Goal: Information Seeking & Learning: Understand process/instructions

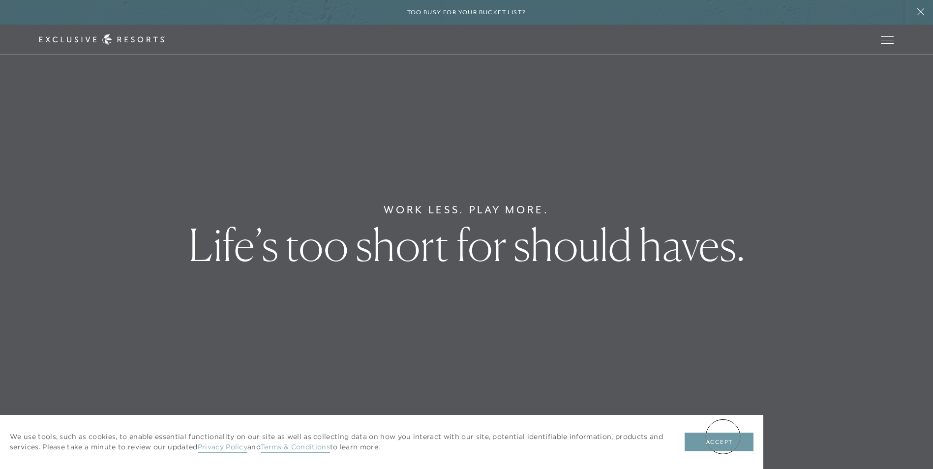
click at [723, 437] on button "Accept" at bounding box center [719, 442] width 69 height 19
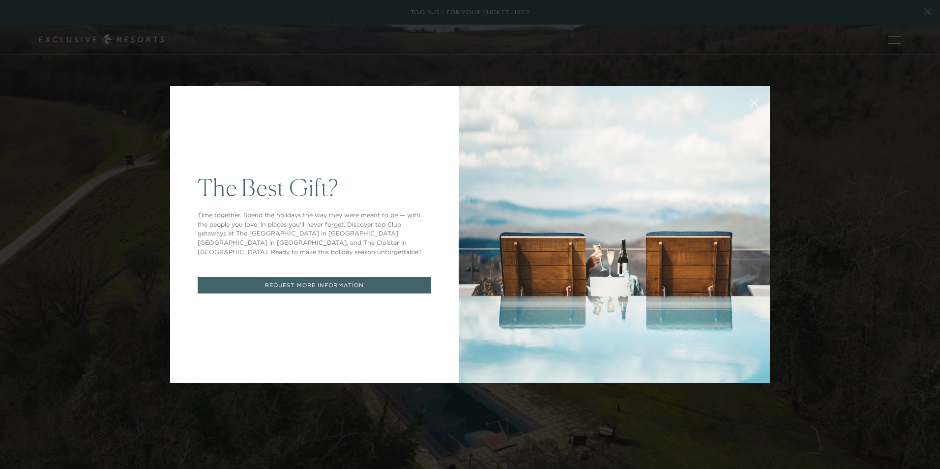
click at [847, 376] on div "The Best Gift? Time together. Spend the holidays the way they were meant to be …" at bounding box center [470, 234] width 940 height 469
click at [65, 40] on div "The Best Gift? Time together. Spend the holidays the way they were meant to be …" at bounding box center [470, 234] width 940 height 469
drag, startPoint x: 368, startPoint y: 372, endPoint x: 395, endPoint y: 402, distance: 40.4
click at [385, 393] on div "The Best Gift? Time together. Spend the holidays the way they were meant to be …" at bounding box center [470, 235] width 600 height 320
click at [401, 406] on div "The Best Gift? Time together. Spend the holidays the way they were meant to be …" at bounding box center [470, 234] width 940 height 469
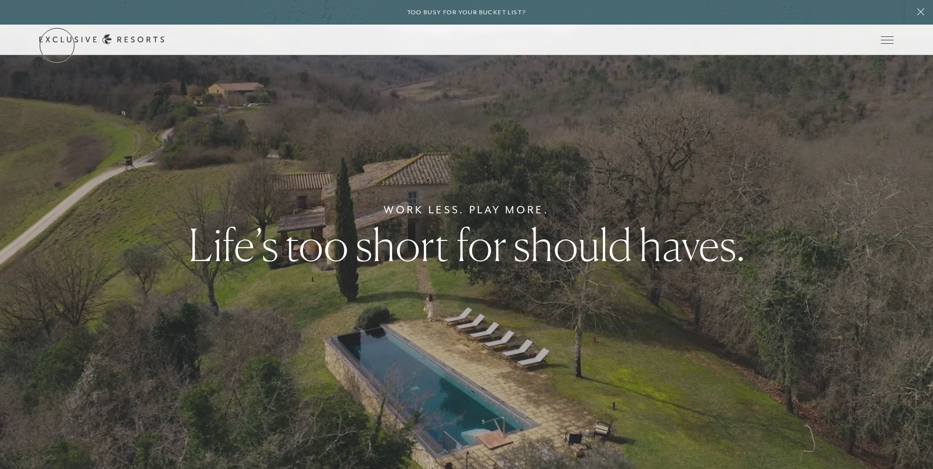
click at [57, 45] on div "Schedule a Meeting Get Started Visit home page Member Login Schedule a Meeting …" at bounding box center [466, 40] width 933 height 30
click at [0, 0] on link "How it works" at bounding box center [0, 0] width 0 height 0
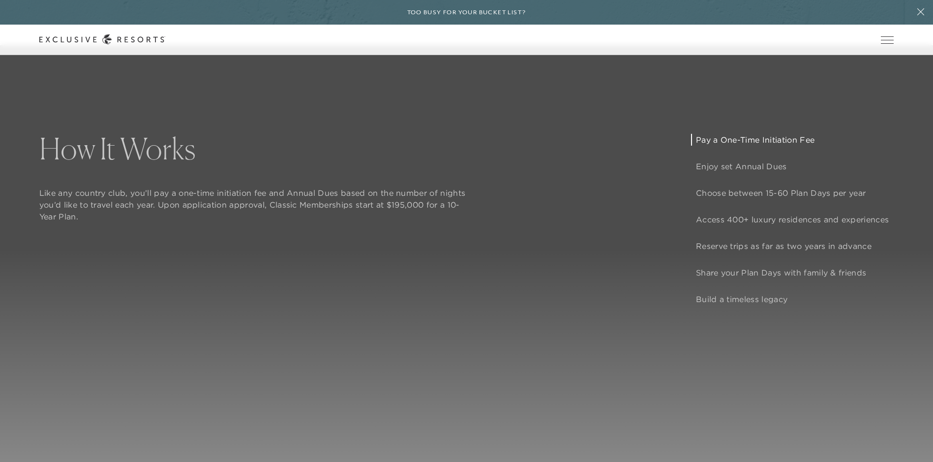
scroll to position [836, 0]
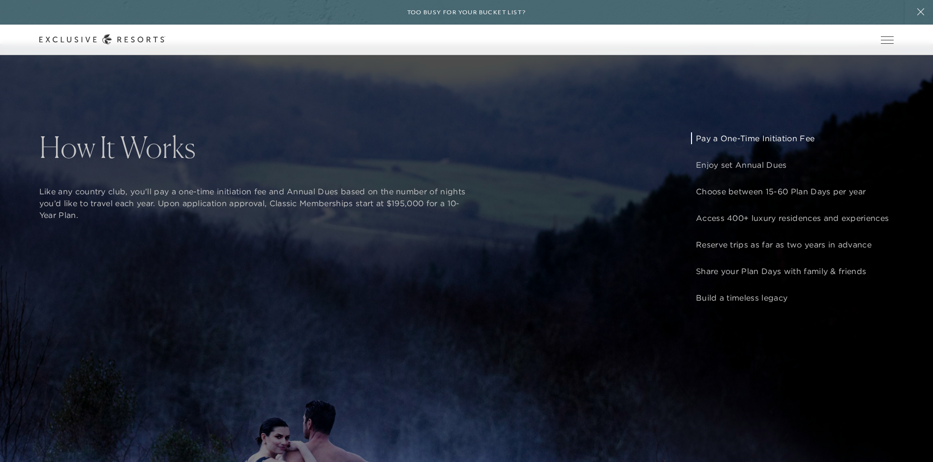
click at [739, 141] on p "Pay a One-Time Initiation Fee" at bounding box center [792, 138] width 193 height 12
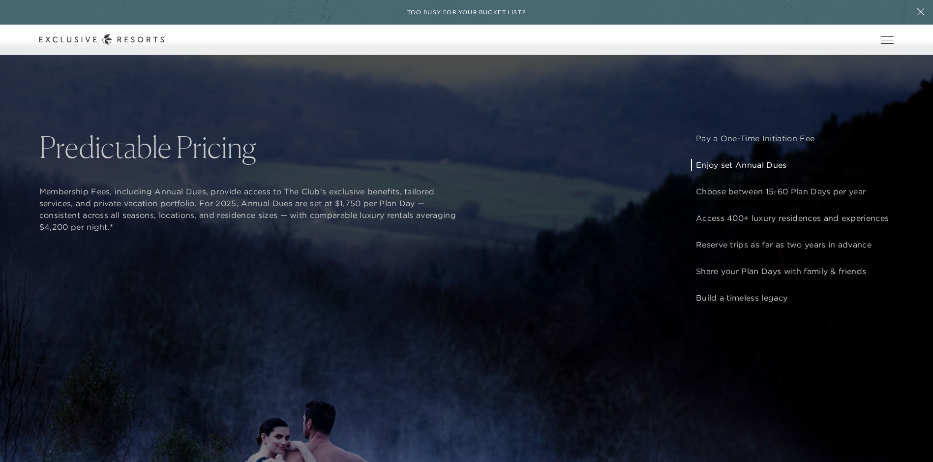
click at [738, 171] on p "Enjoy set Annual Dues" at bounding box center [792, 165] width 193 height 12
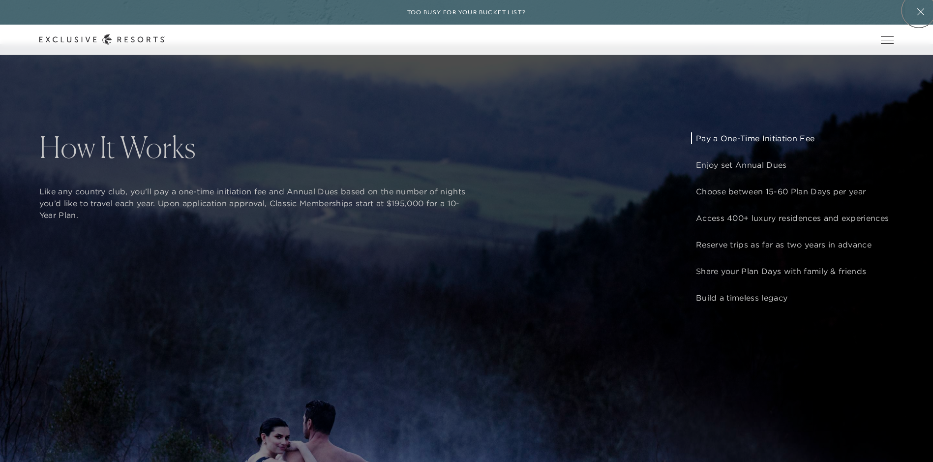
click at [919, 10] on icon at bounding box center [920, 11] width 7 height 7
